Goal: Task Accomplishment & Management: Use online tool/utility

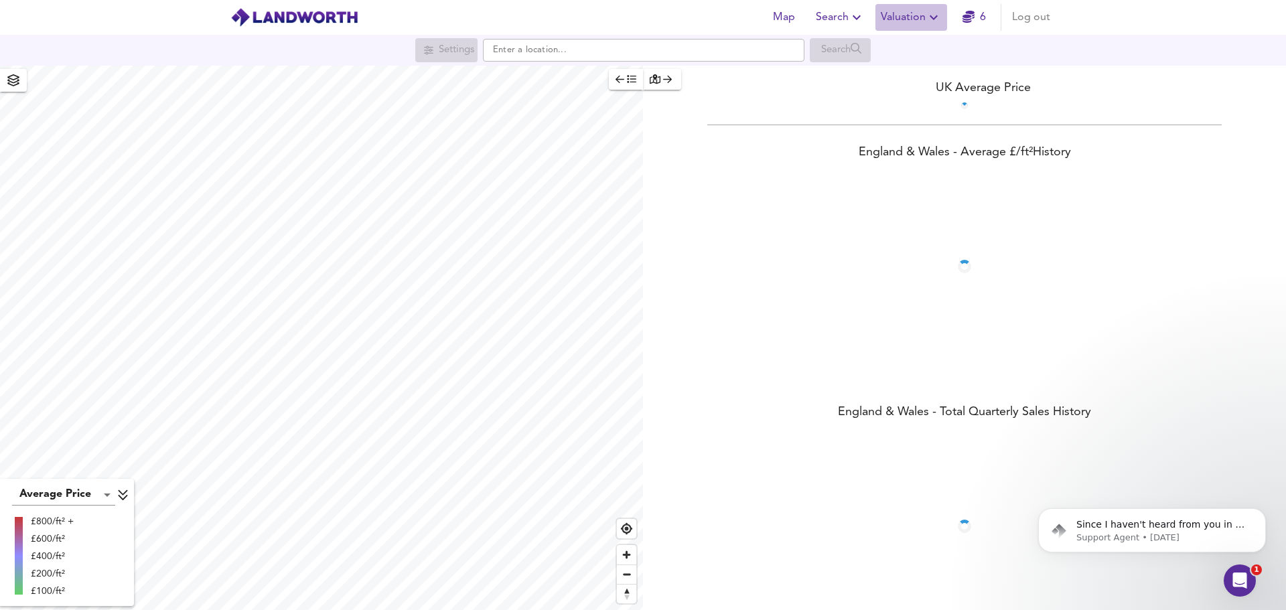
click at [906, 11] on span "Valuation" at bounding box center [911, 17] width 61 height 19
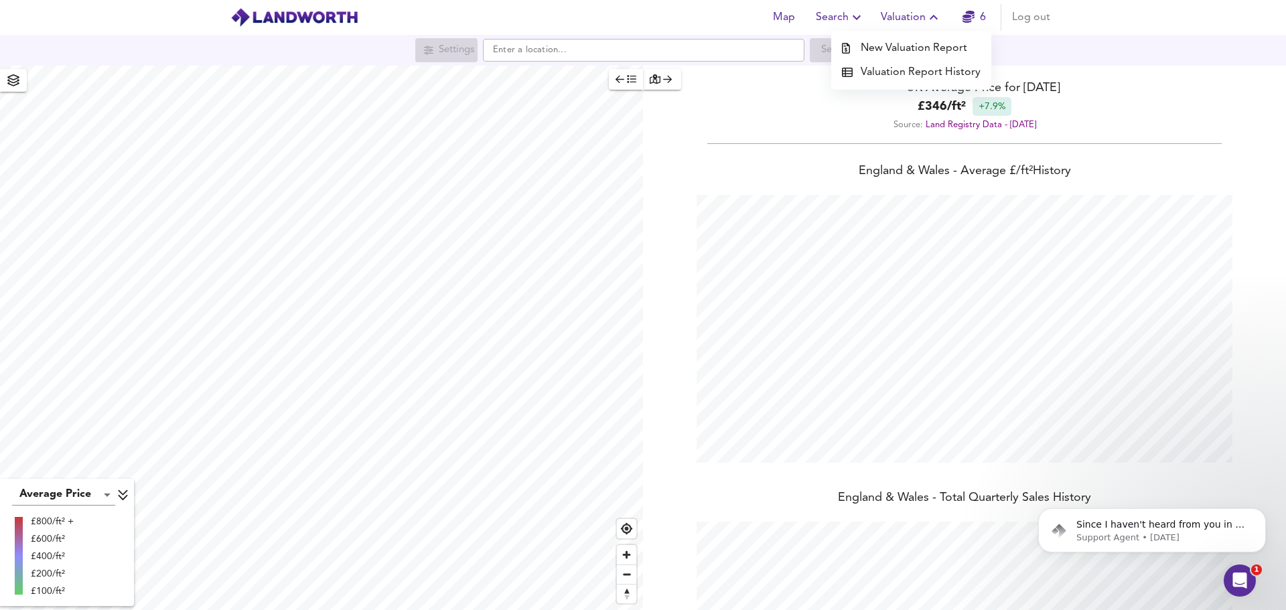
scroll to position [610, 1286]
click at [902, 49] on li "New Valuation Report" at bounding box center [911, 48] width 160 height 24
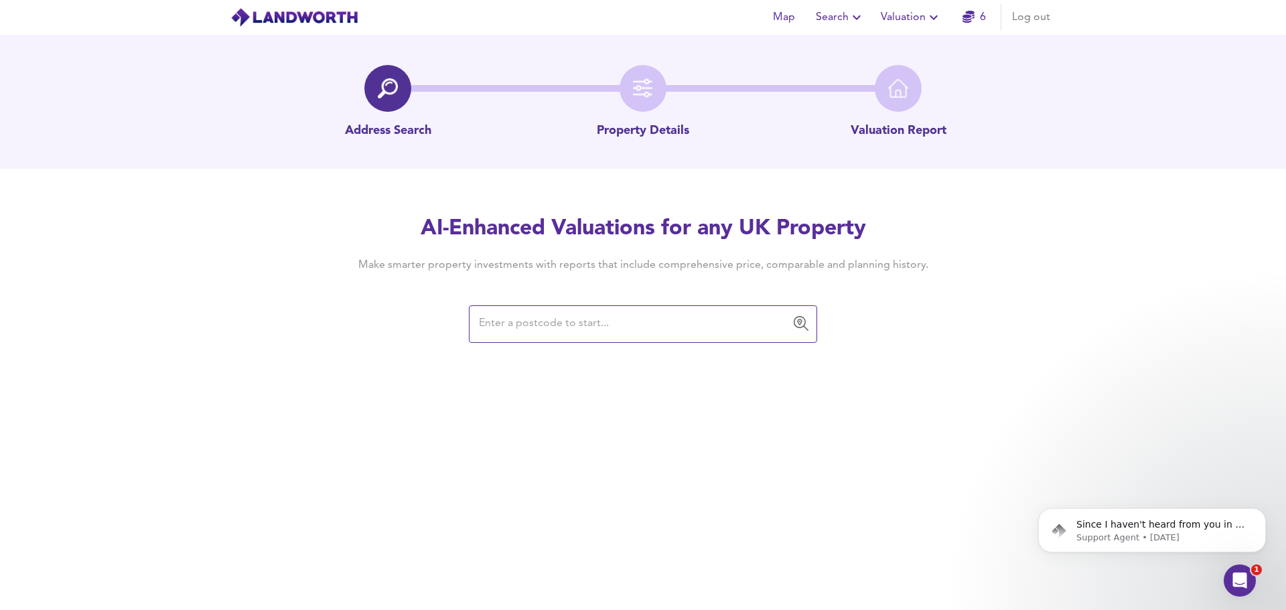
click at [587, 322] on input "text" at bounding box center [633, 323] width 316 height 25
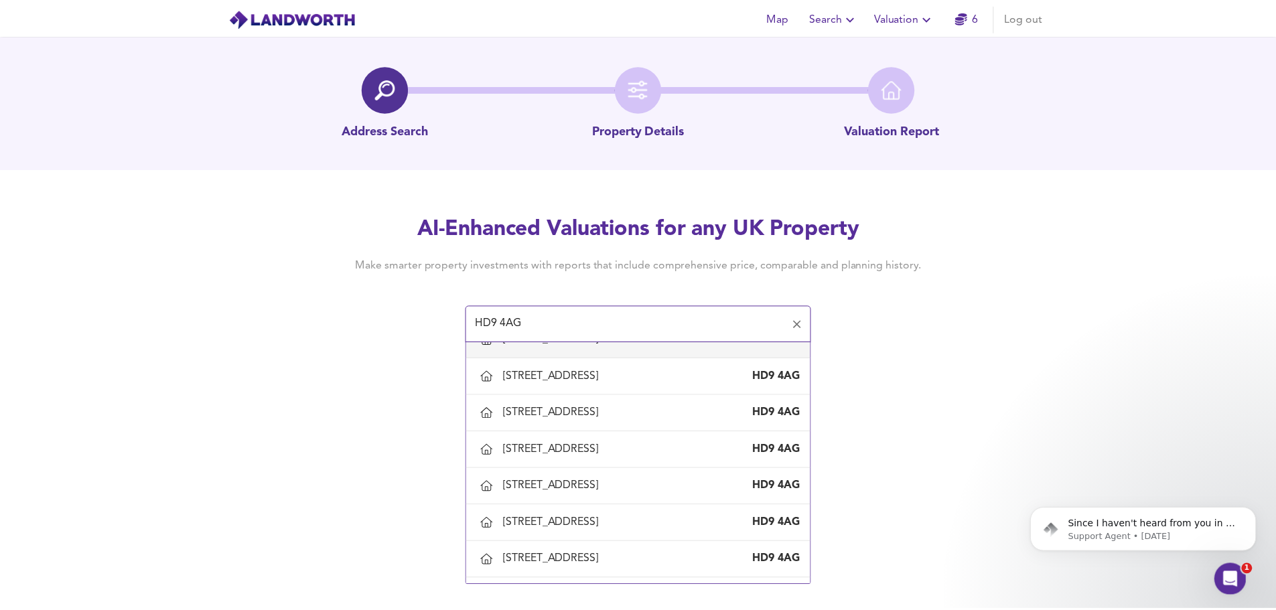
scroll to position [134, 0]
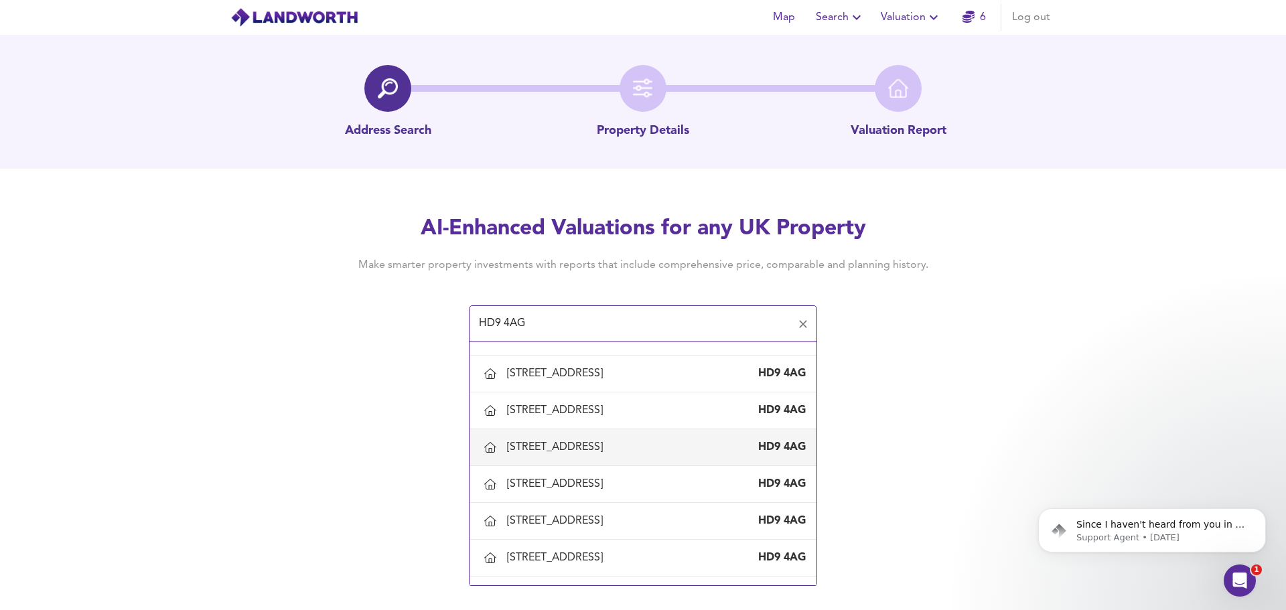
click at [598, 451] on div "46 Huddersfield Road, Holmfirth, Kirklees" at bounding box center [557, 447] width 101 height 15
type input "46 Huddersfield Road, Holmfirth, Kirklees"
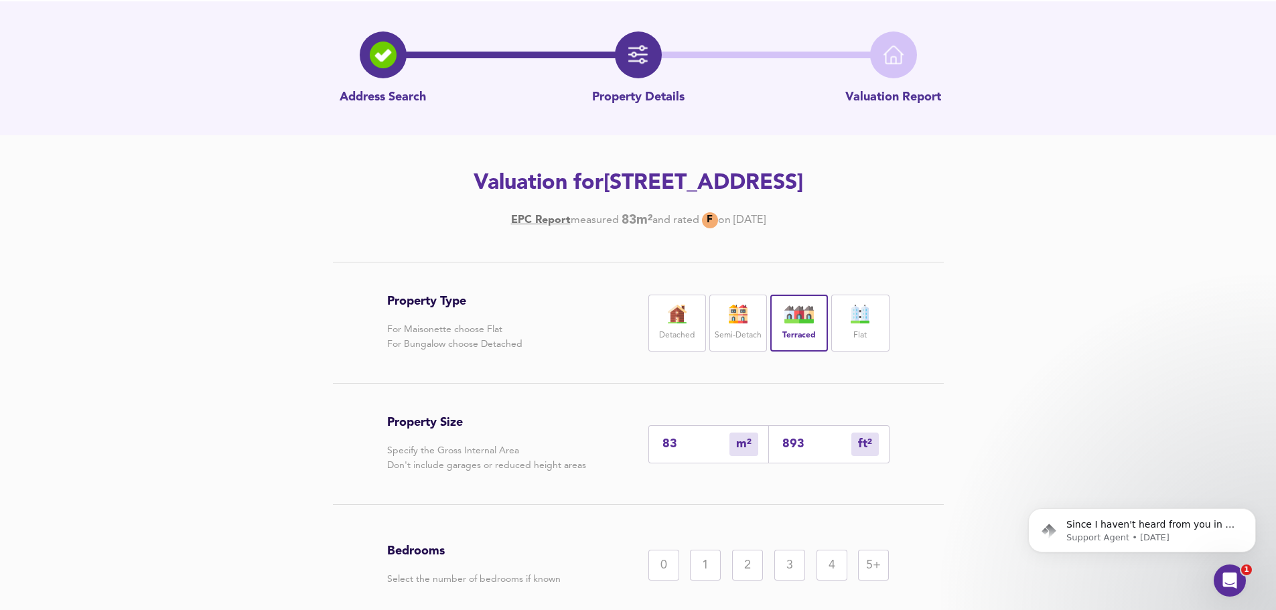
scroll to position [157, 0]
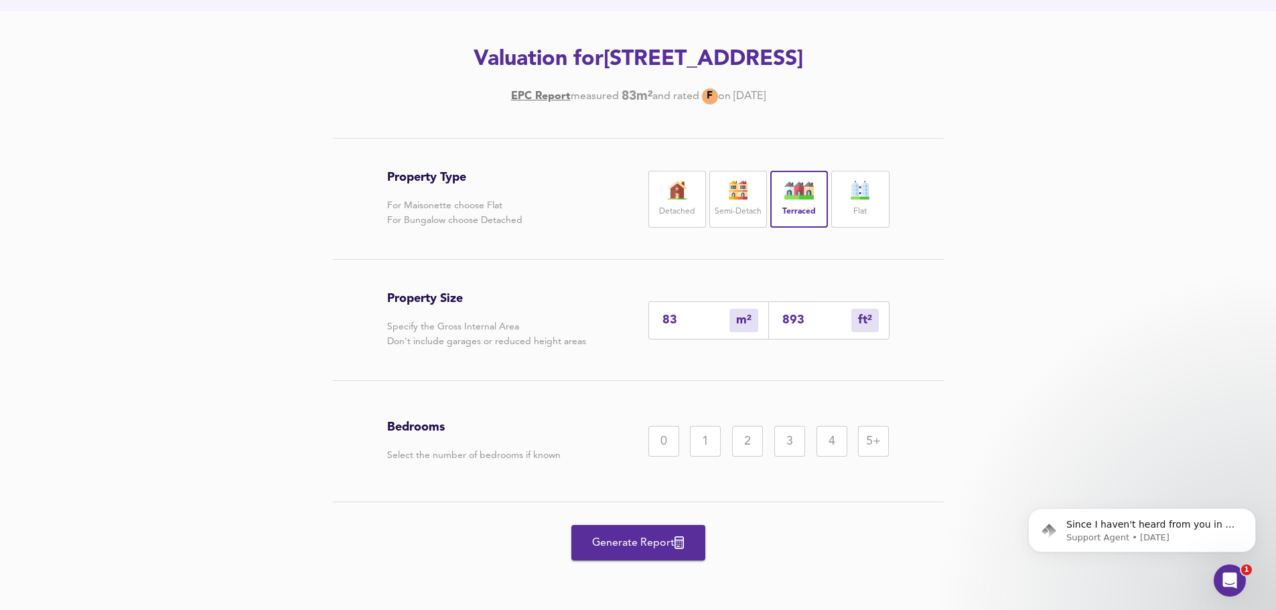
click at [784, 437] on div "3" at bounding box center [789, 441] width 31 height 31
click at [611, 540] on span "Generate Report" at bounding box center [638, 543] width 107 height 19
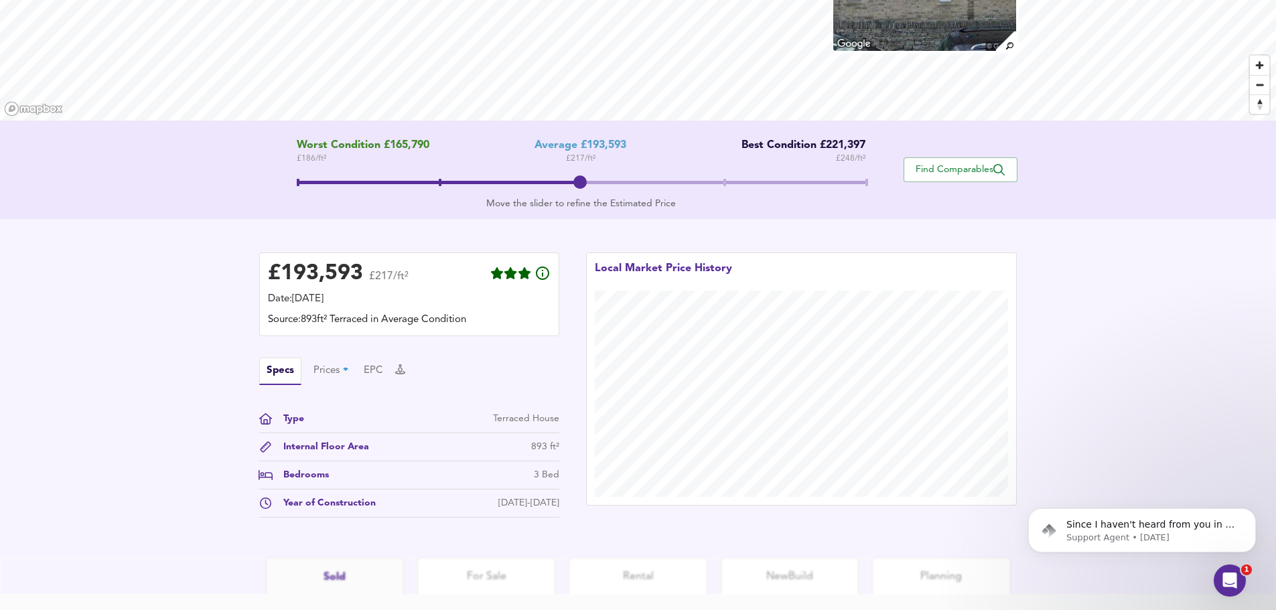
scroll to position [201, 0]
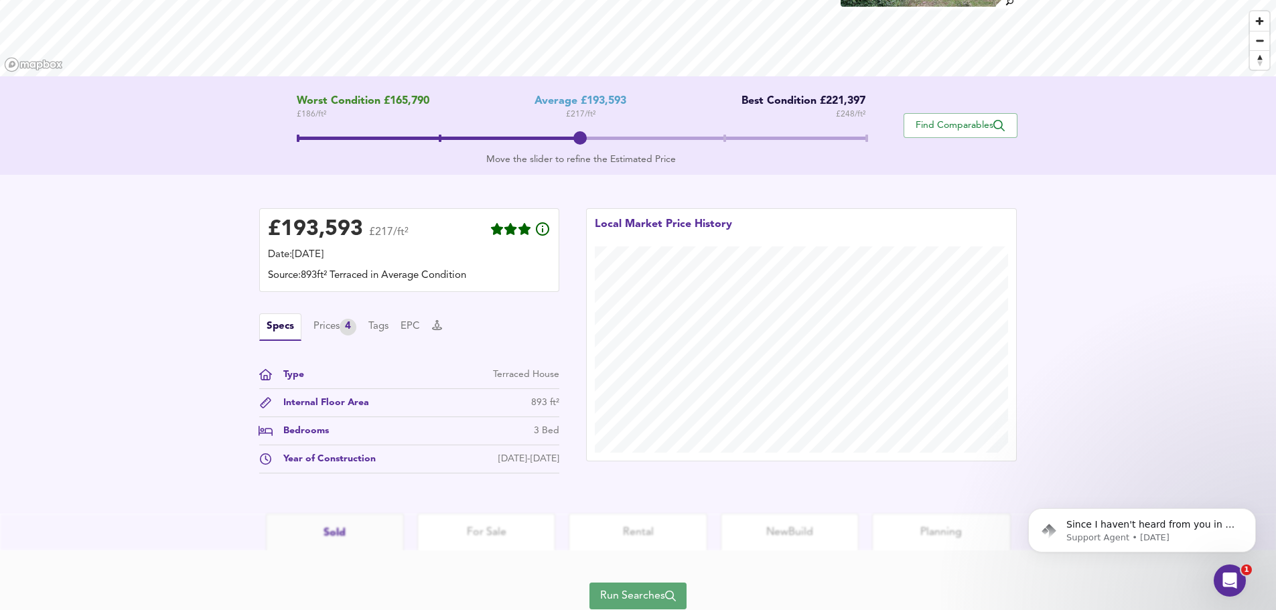
click at [622, 593] on span "Run Searches" at bounding box center [638, 596] width 76 height 19
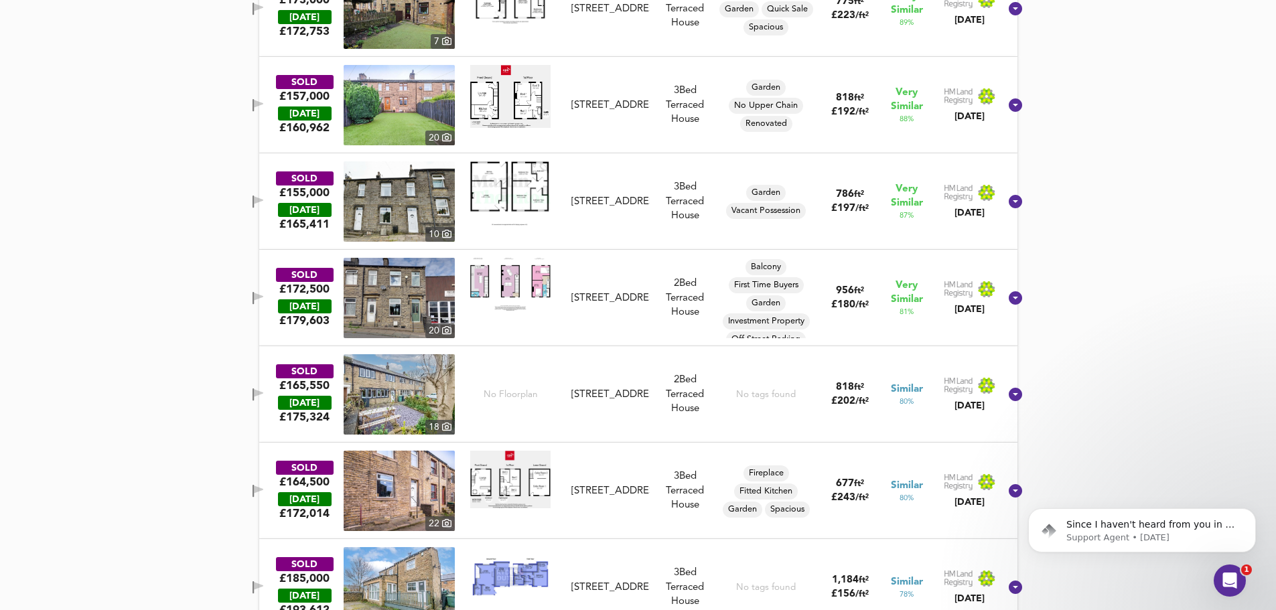
scroll to position [938, 0]
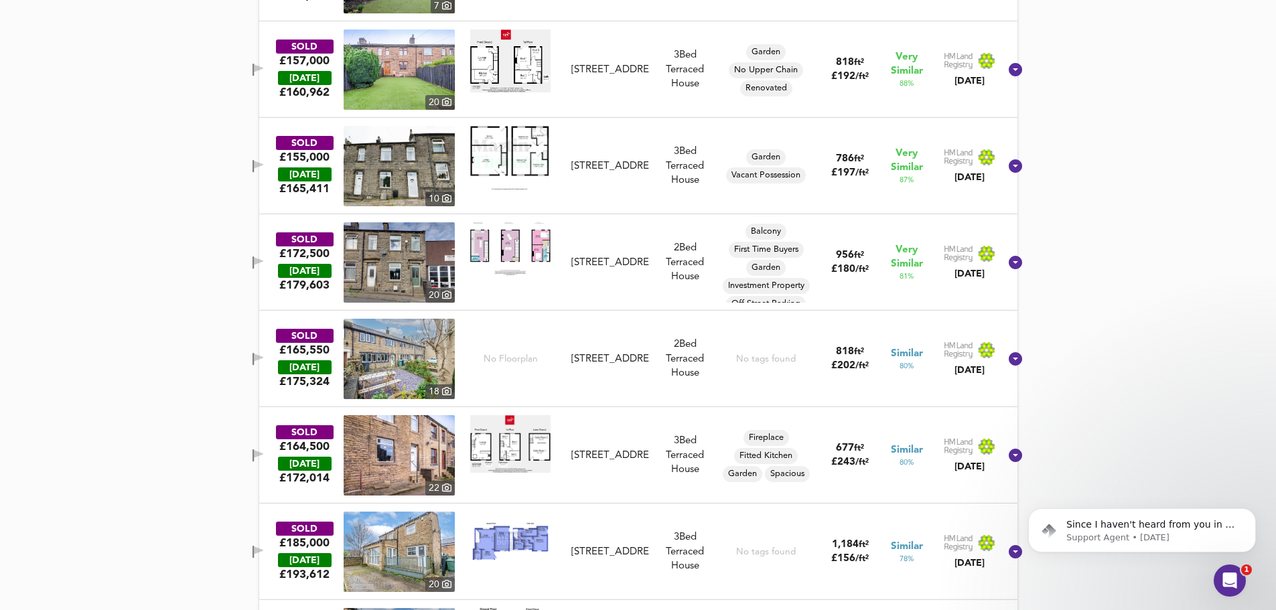
click at [524, 169] on img at bounding box center [510, 158] width 80 height 64
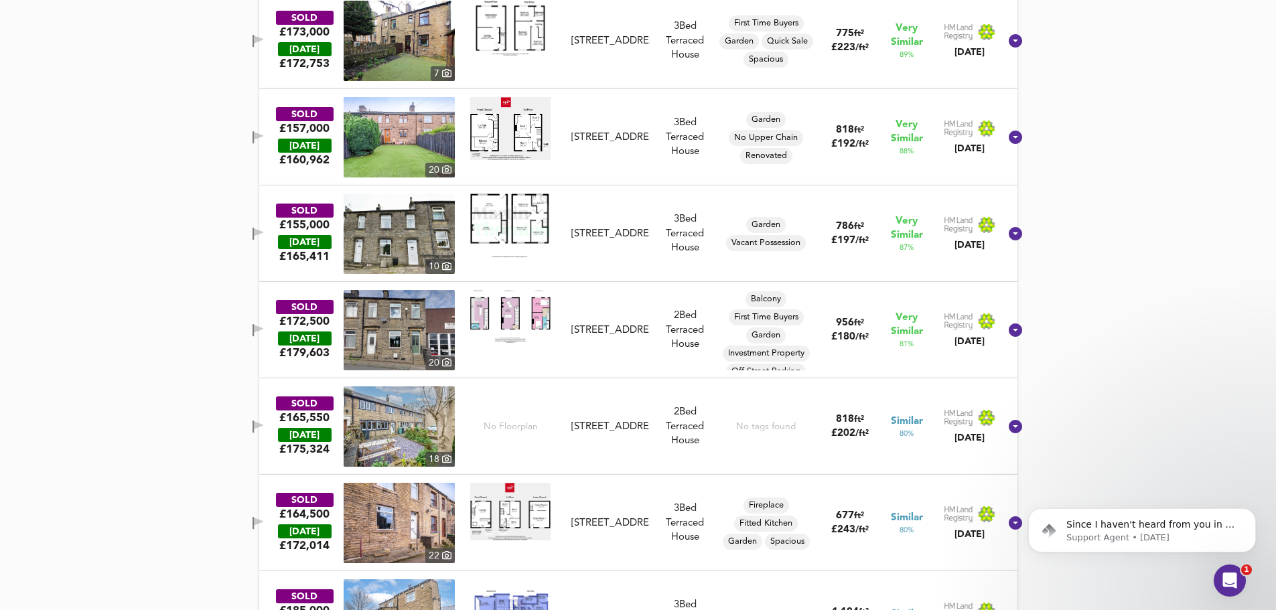
scroll to position [603, 0]
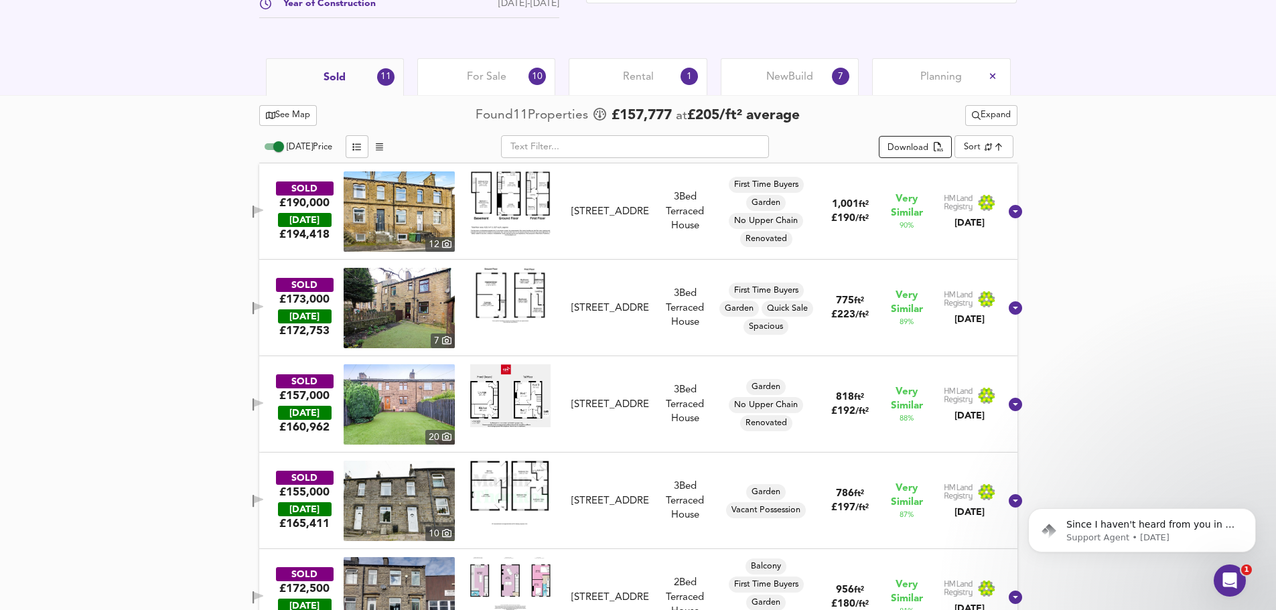
click at [911, 148] on div "Download" at bounding box center [907, 148] width 41 height 15
click at [647, 68] on div "Rental 1" at bounding box center [638, 76] width 138 height 37
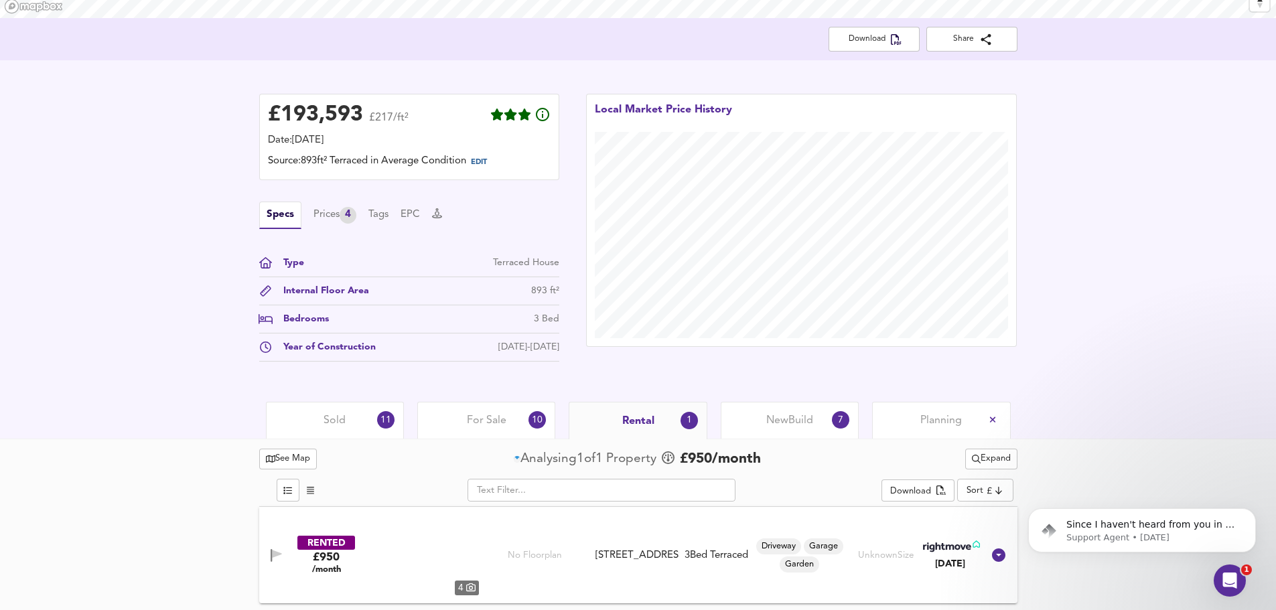
scroll to position [260, 0]
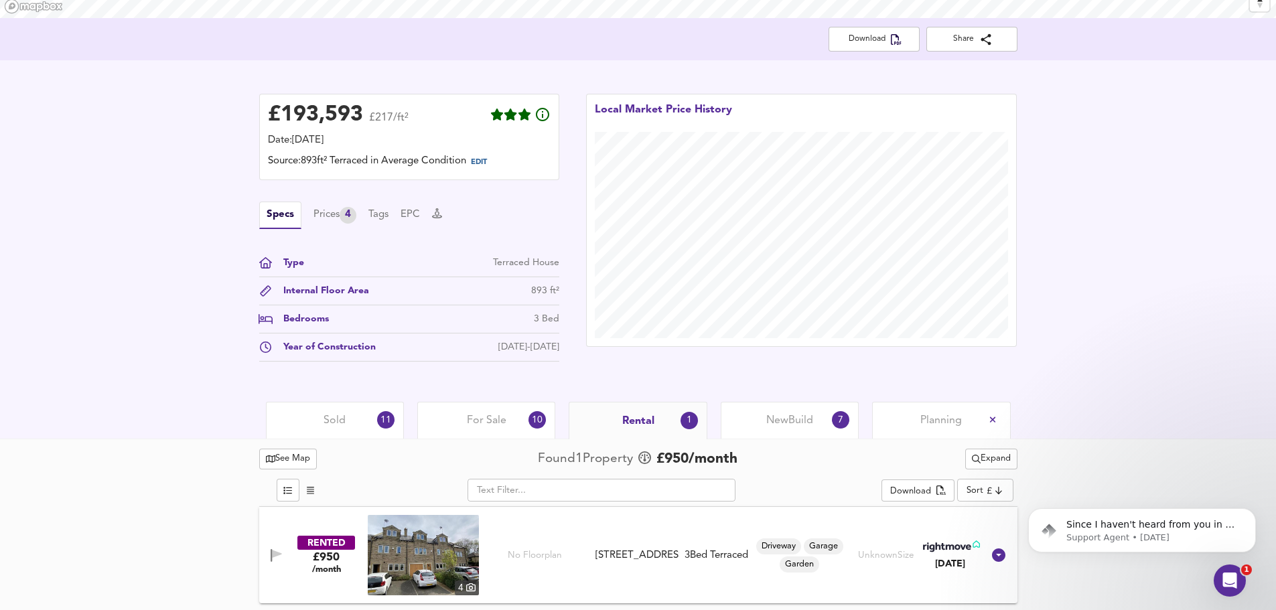
click at [437, 557] on img at bounding box center [423, 555] width 111 height 80
click at [336, 423] on span "Sold" at bounding box center [335, 420] width 22 height 15
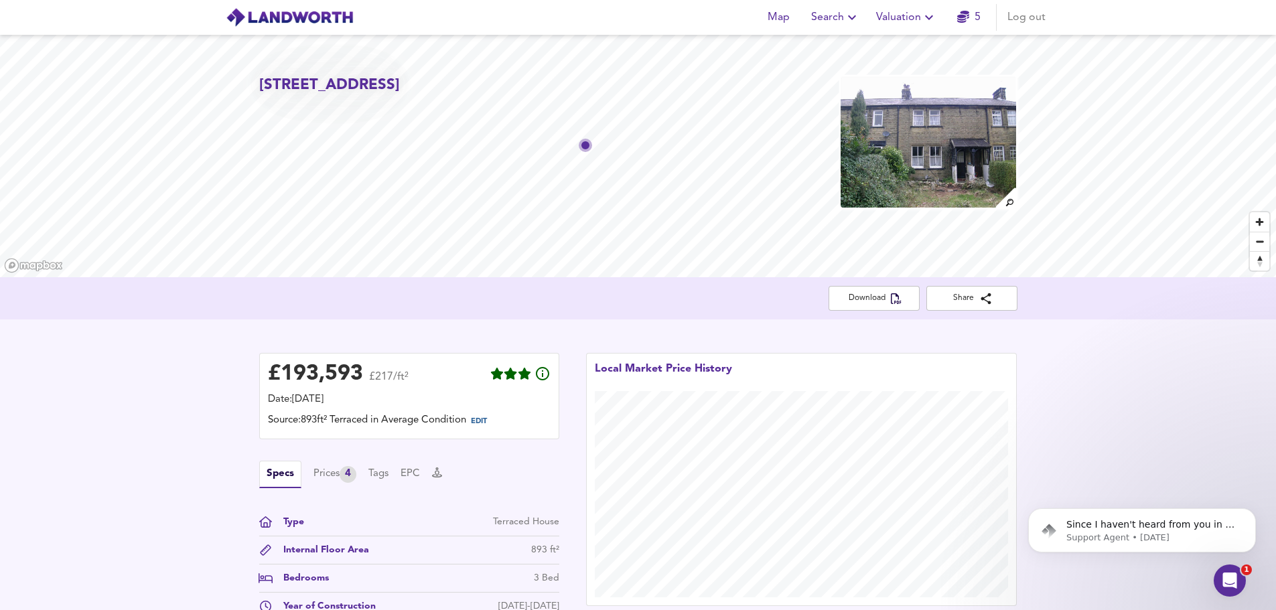
click at [929, 21] on icon "button" at bounding box center [929, 17] width 16 height 16
click at [1091, 378] on div "£ 193,593 £217/ft² Date: 20 September 2025 Source: 893ft² Terraced in Average C…" at bounding box center [638, 490] width 1276 height 342
click at [884, 299] on span "Download" at bounding box center [874, 298] width 70 height 14
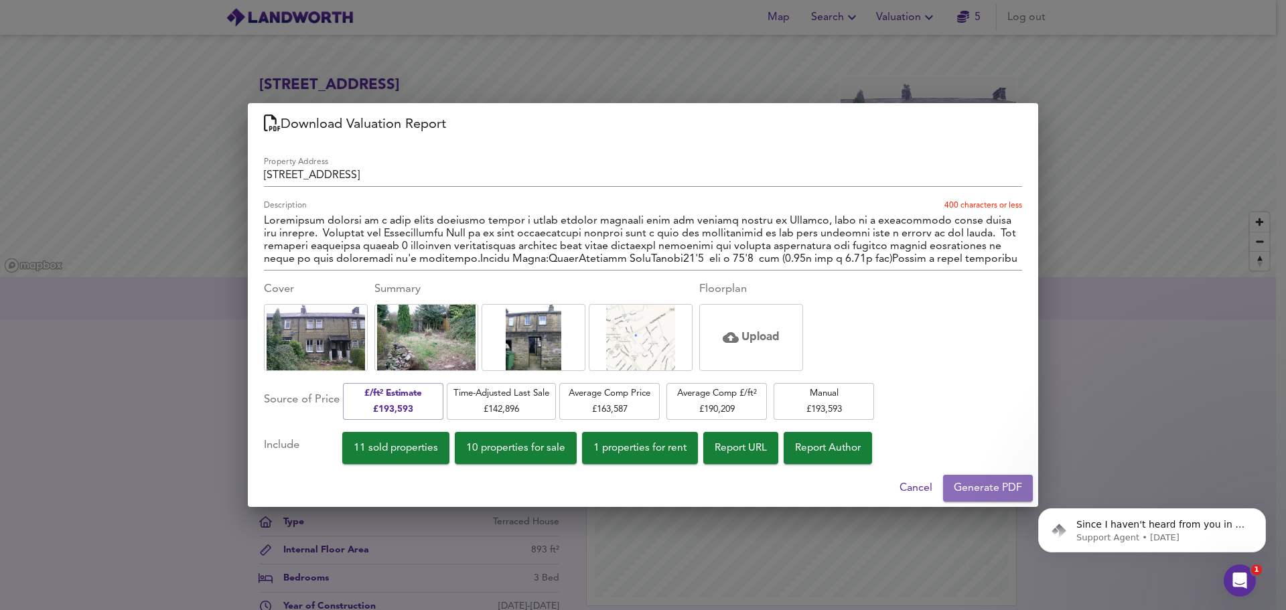
drag, startPoint x: 985, startPoint y: 486, endPoint x: 964, endPoint y: 481, distance: 21.3
click at [985, 485] on span "Generate PDF" at bounding box center [988, 488] width 68 height 19
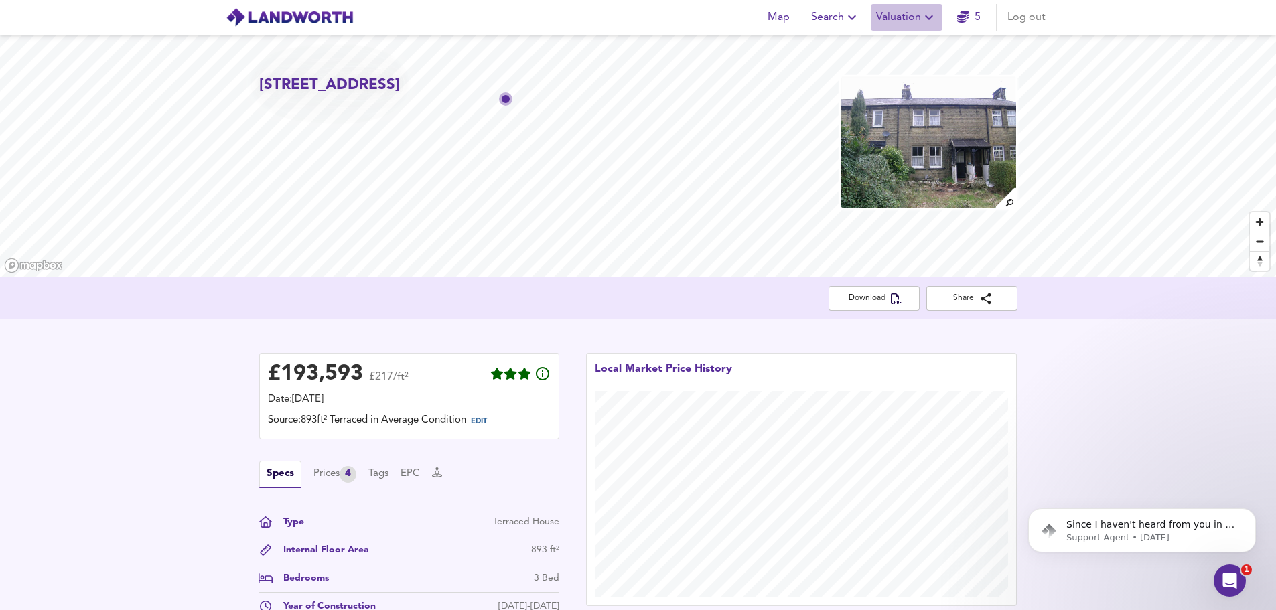
click at [893, 21] on span "Valuation" at bounding box center [906, 17] width 61 height 19
click at [887, 50] on li "New Valuation Report" at bounding box center [907, 48] width 160 height 24
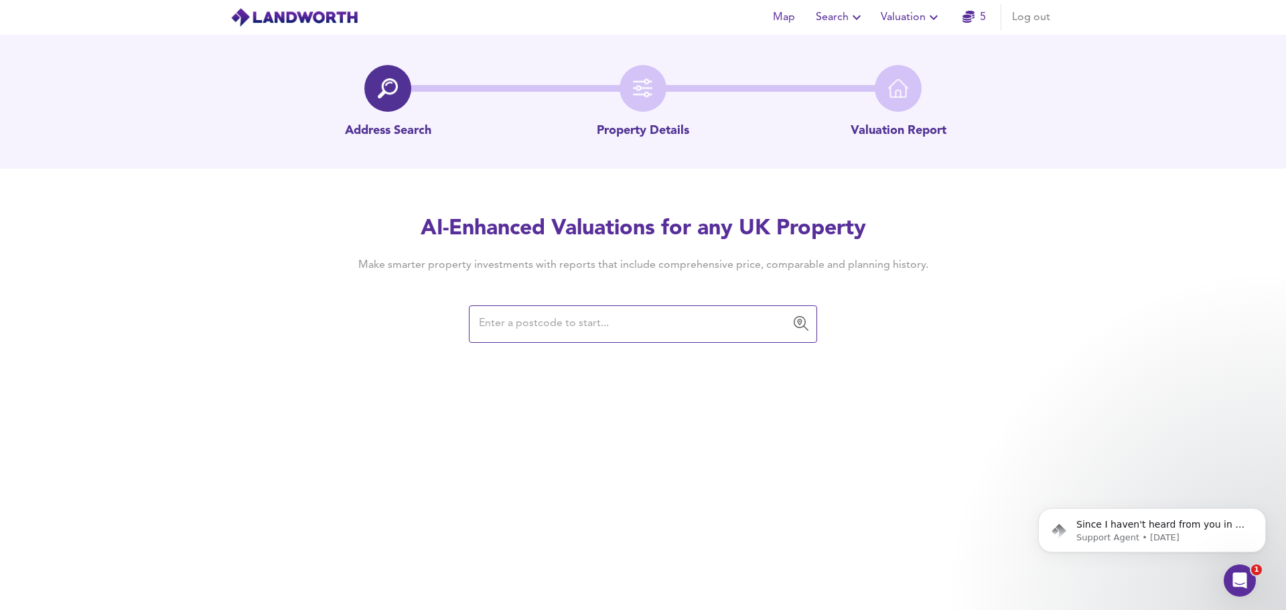
click at [616, 321] on input "text" at bounding box center [633, 323] width 316 height 25
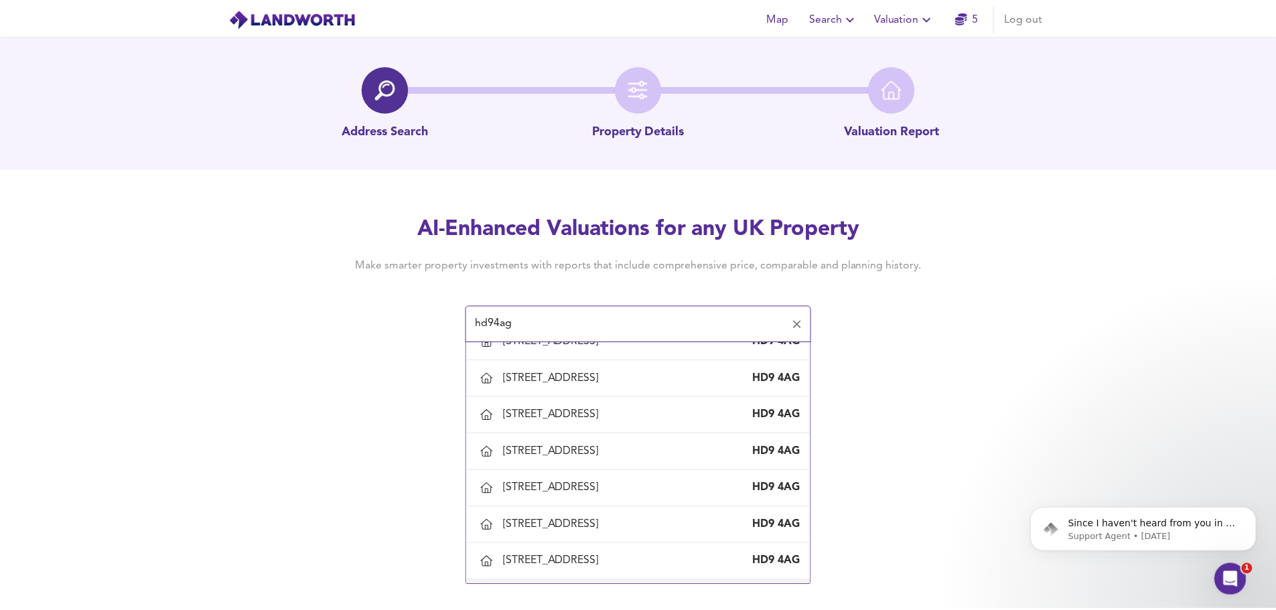
scroll to position [201, 0]
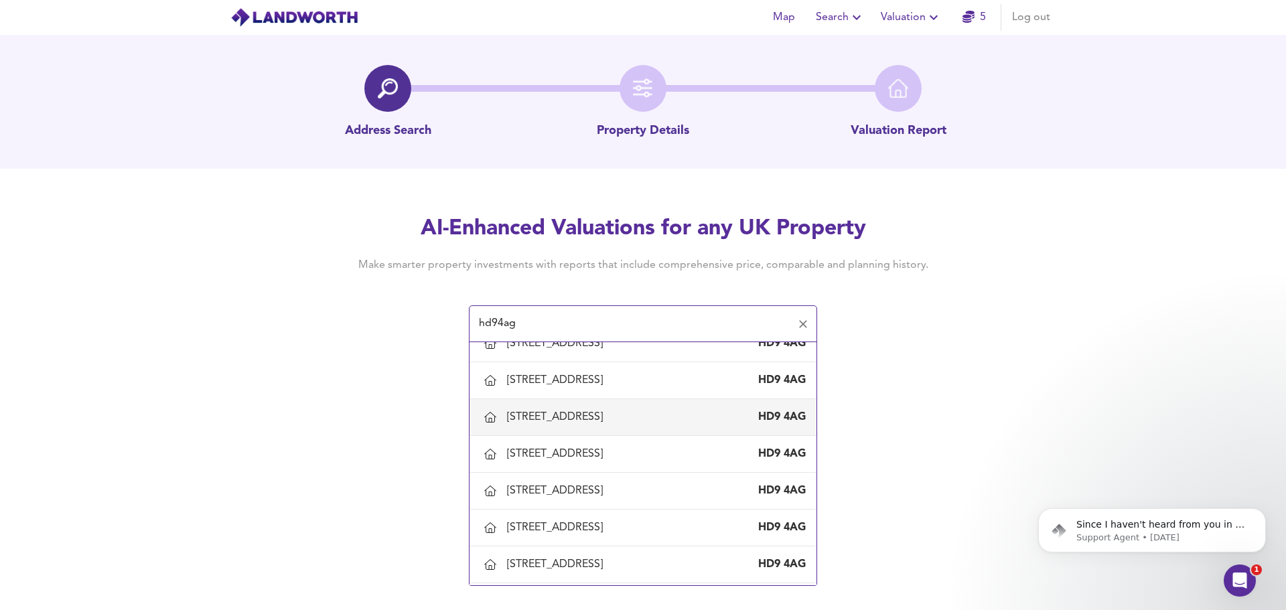
click at [605, 405] on div "48 Huddersfield Road, Holmfirth, Kirklees HD9 4AG" at bounding box center [643, 417] width 326 height 28
type input "48 Huddersfield Road, Holmfirth, Kirklees"
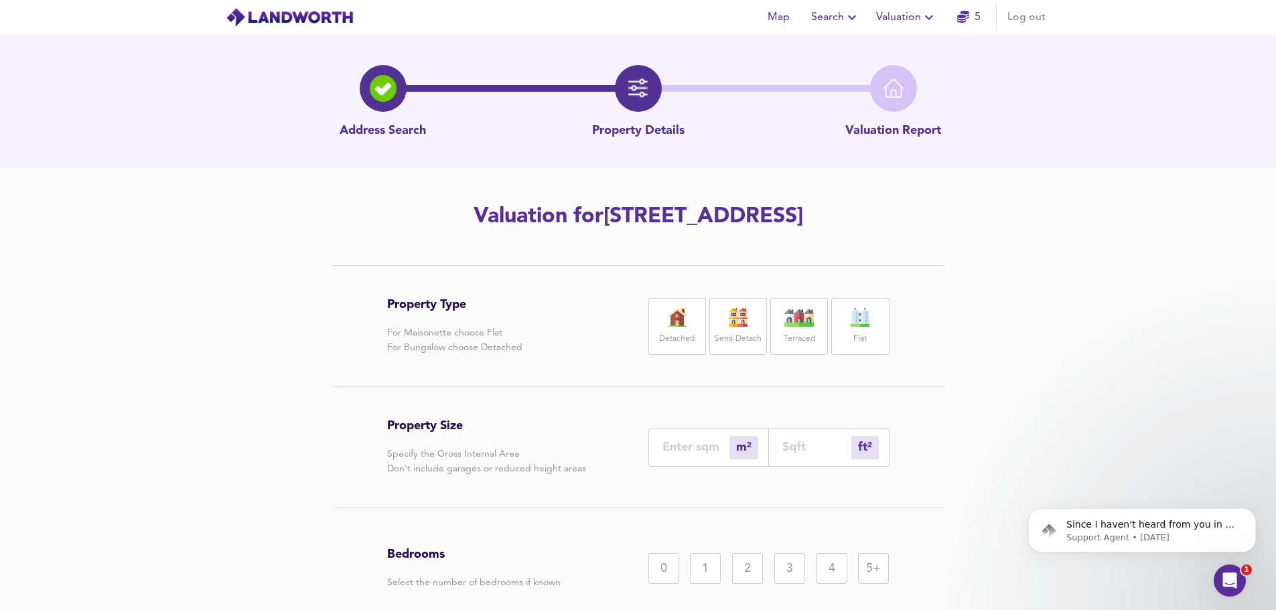
click at [795, 328] on div "Terraced" at bounding box center [799, 326] width 58 height 57
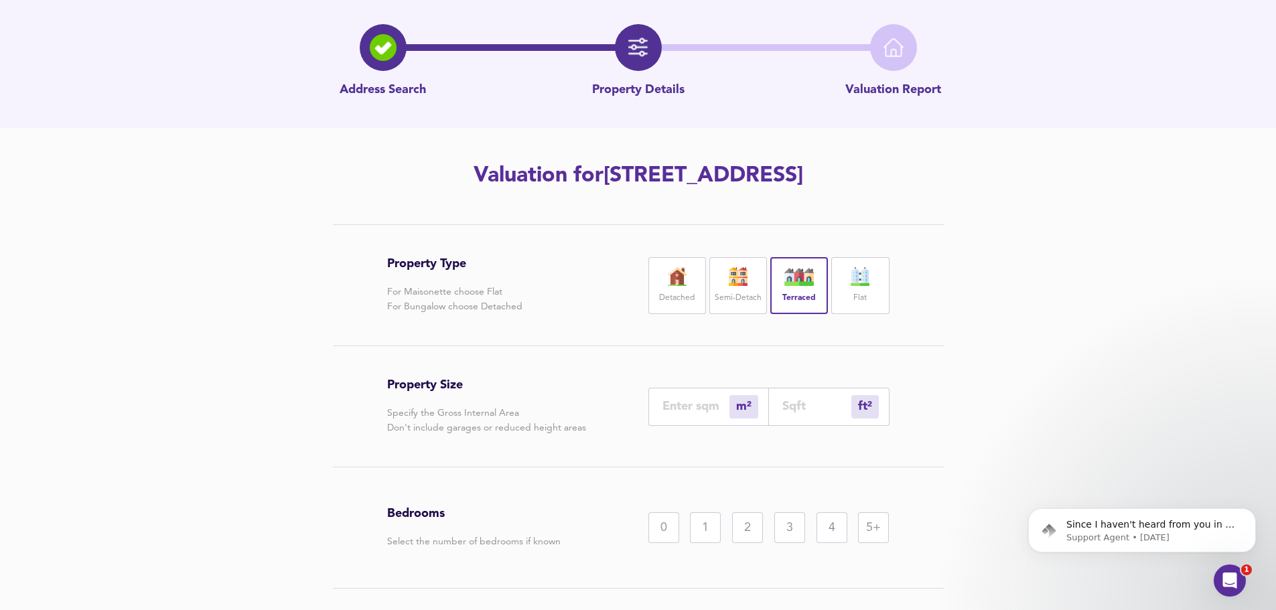
scroll to position [67, 0]
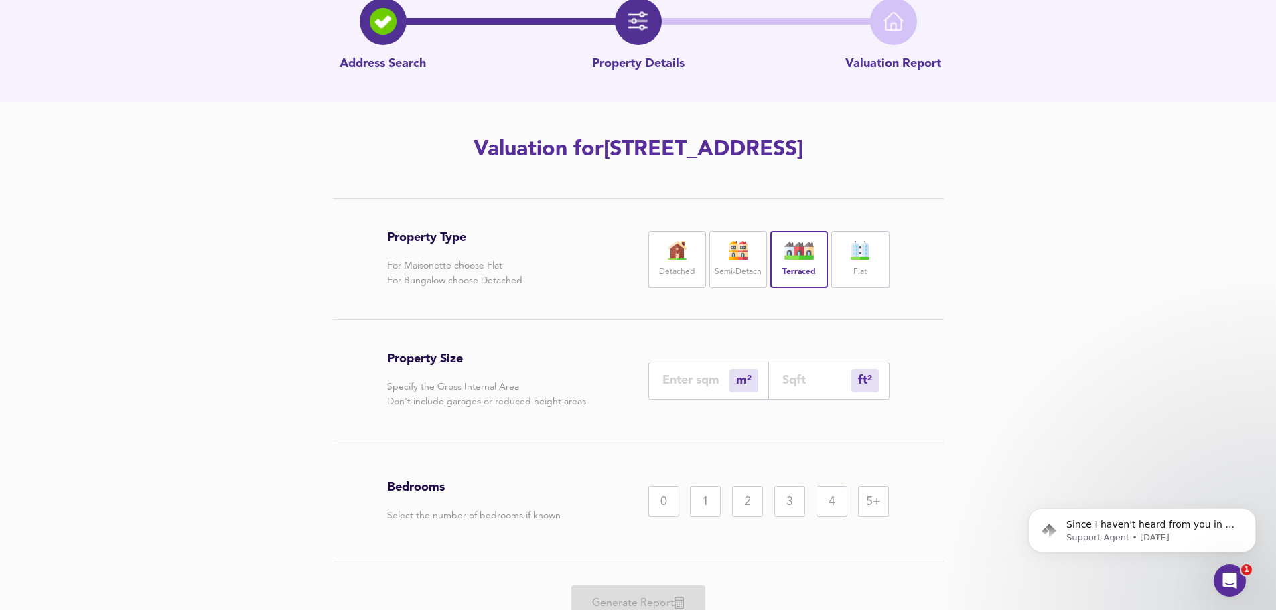
click at [782, 500] on div "3" at bounding box center [789, 501] width 31 height 31
click at [675, 380] on input "number" at bounding box center [695, 380] width 67 height 14
type input "7"
type input "75"
type input "76"
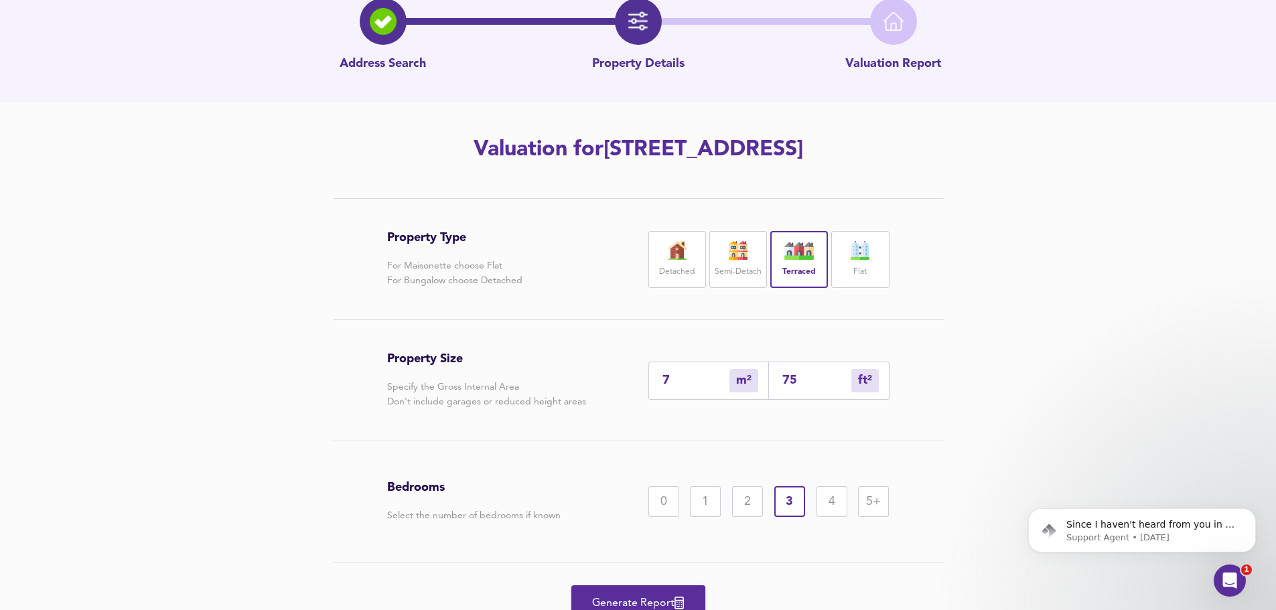
type input "818"
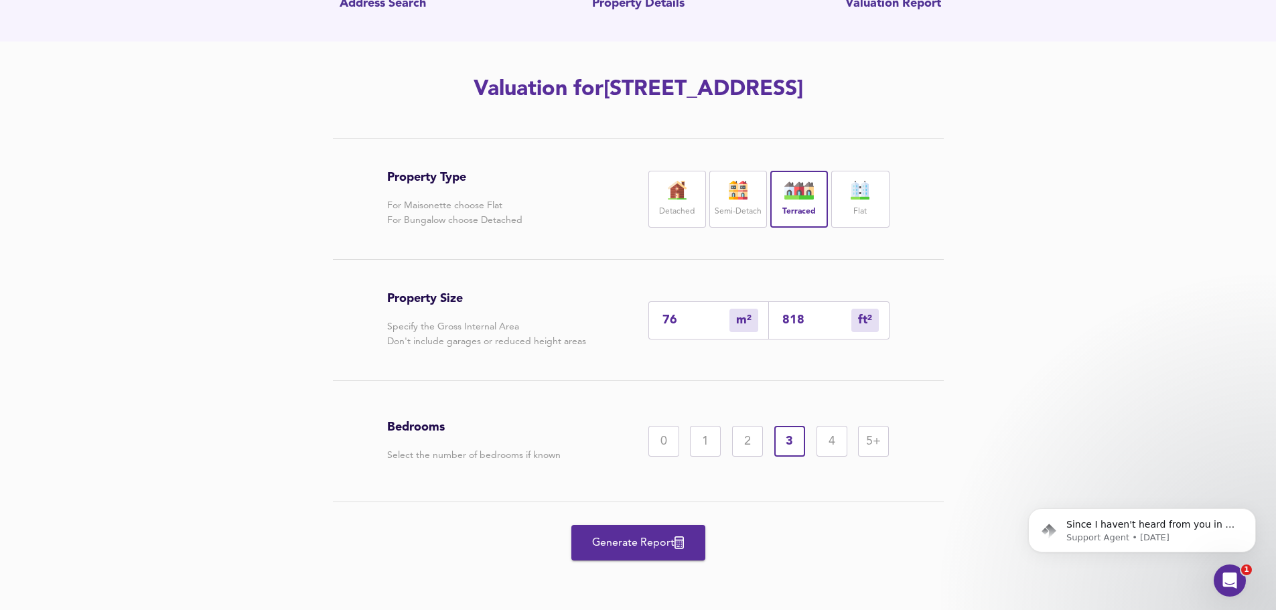
type input "76"
click at [625, 547] on span "Generate Report" at bounding box center [638, 543] width 107 height 19
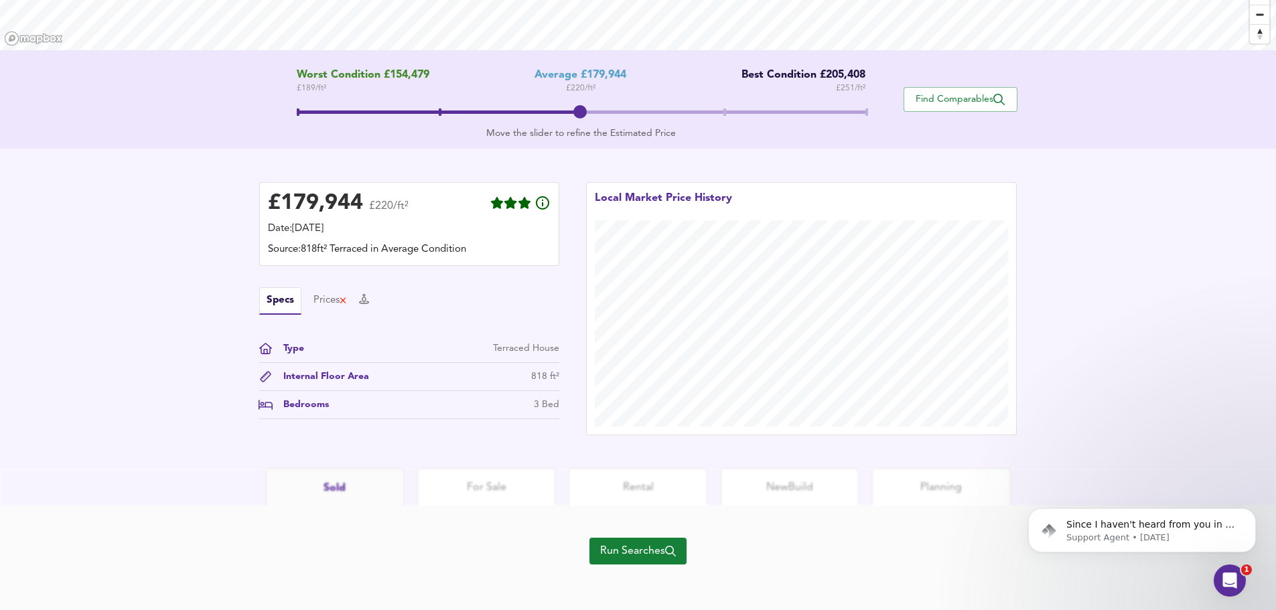
scroll to position [230, 0]
click at [661, 550] on span "Run Searches" at bounding box center [638, 548] width 76 height 19
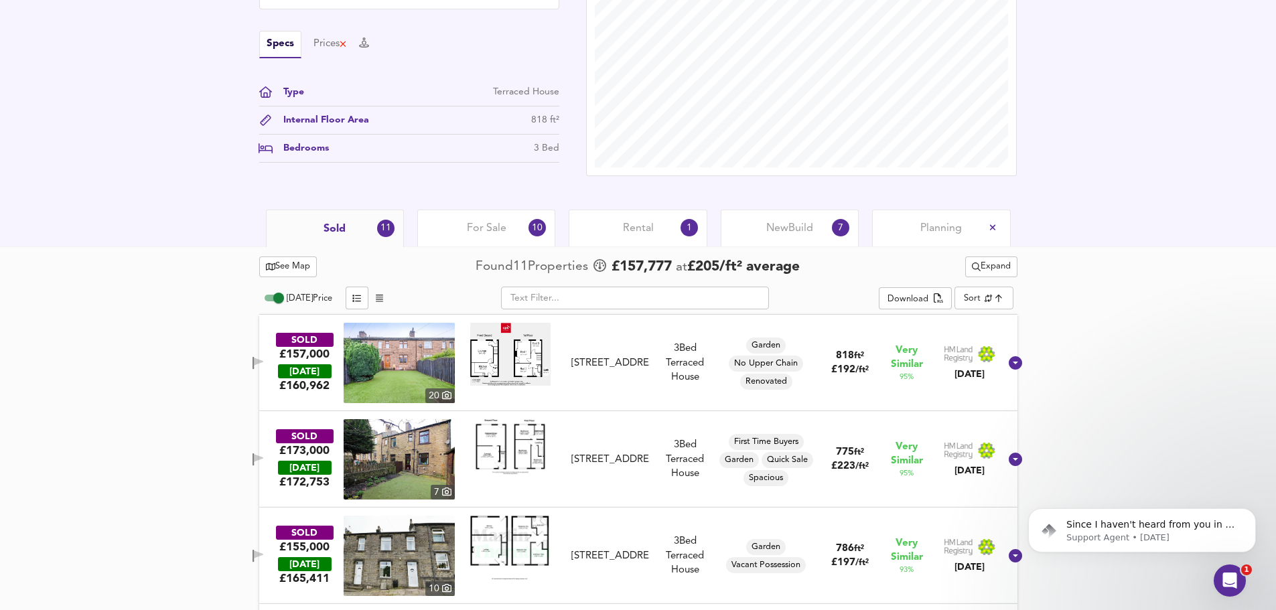
scroll to position [431, 0]
click at [918, 301] on div "Download" at bounding box center [907, 298] width 41 height 15
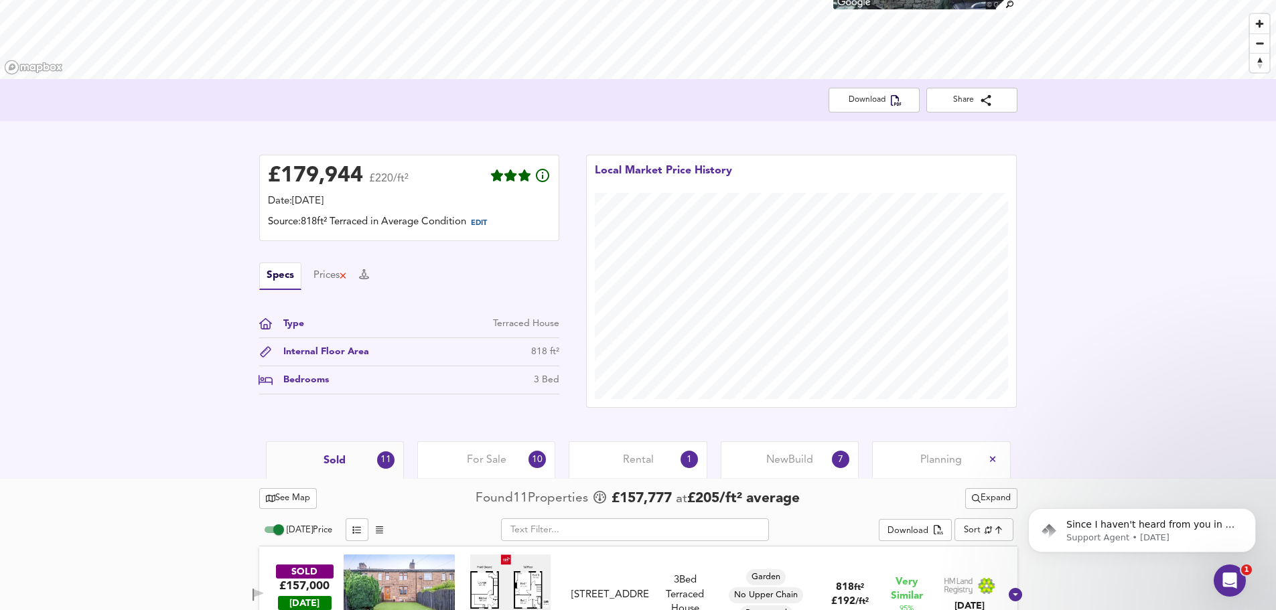
scroll to position [198, 0]
click at [875, 99] on span "Download" at bounding box center [874, 101] width 70 height 14
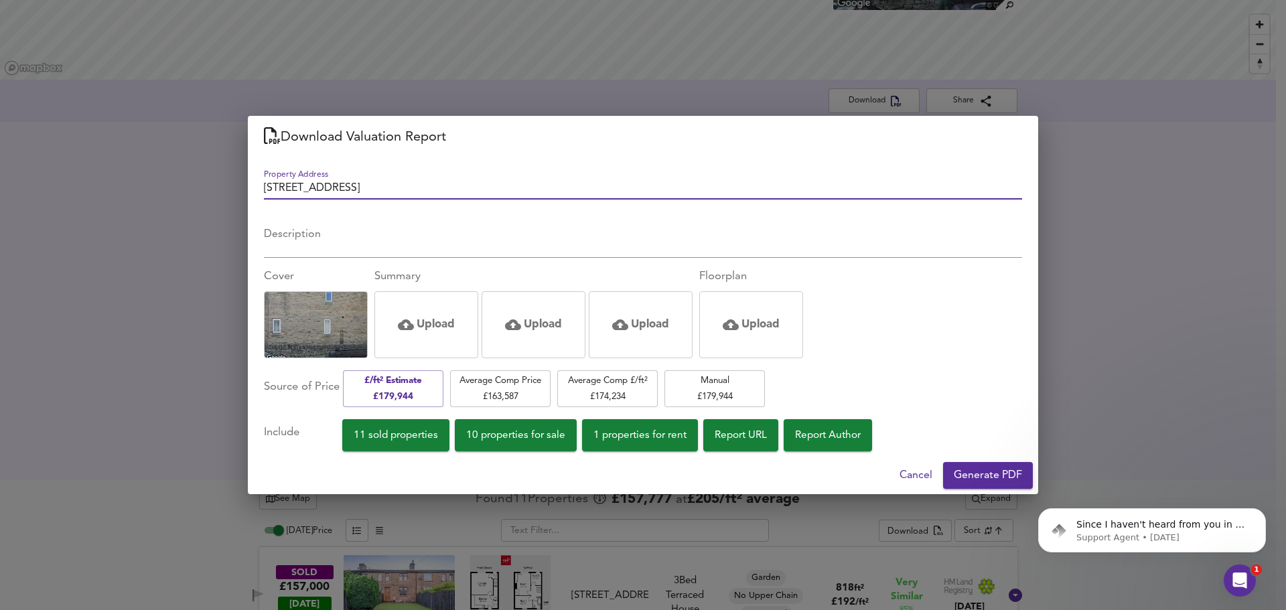
click at [975, 480] on span "Generate PDF" at bounding box center [988, 475] width 68 height 19
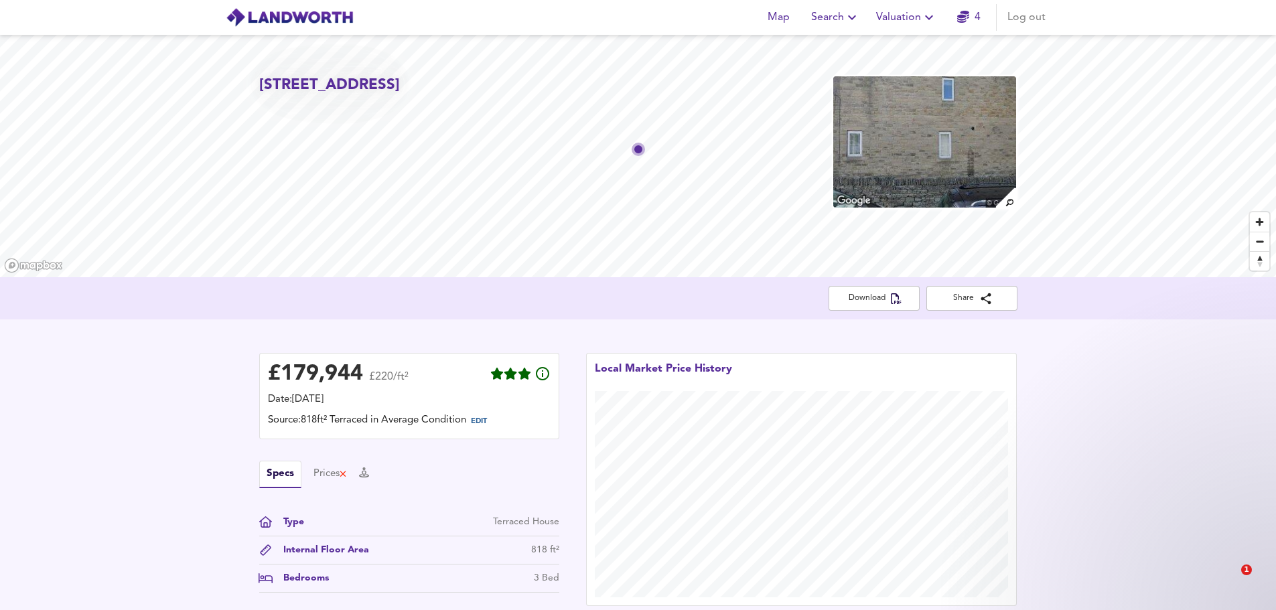
scroll to position [198, 0]
